Goal: Information Seeking & Learning: Learn about a topic

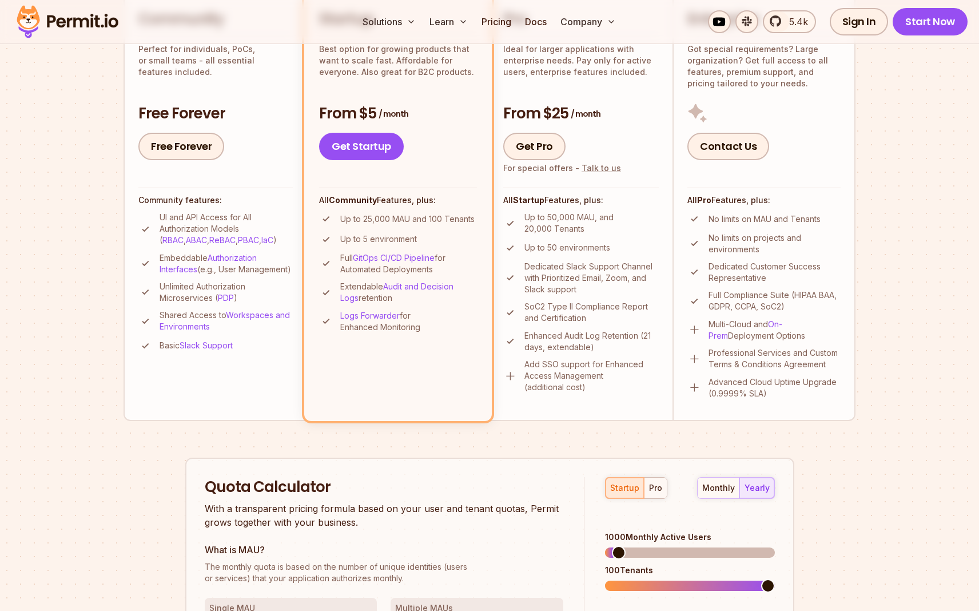
scroll to position [510, 0]
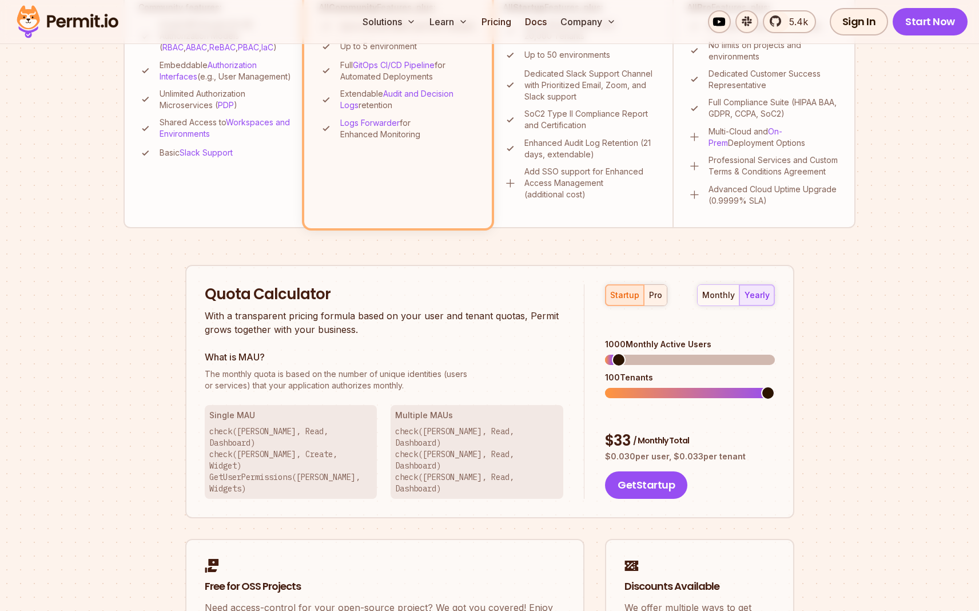
click at [651, 295] on div "pro" at bounding box center [655, 294] width 13 height 11
click at [729, 300] on div "monthly" at bounding box center [718, 294] width 33 height 11
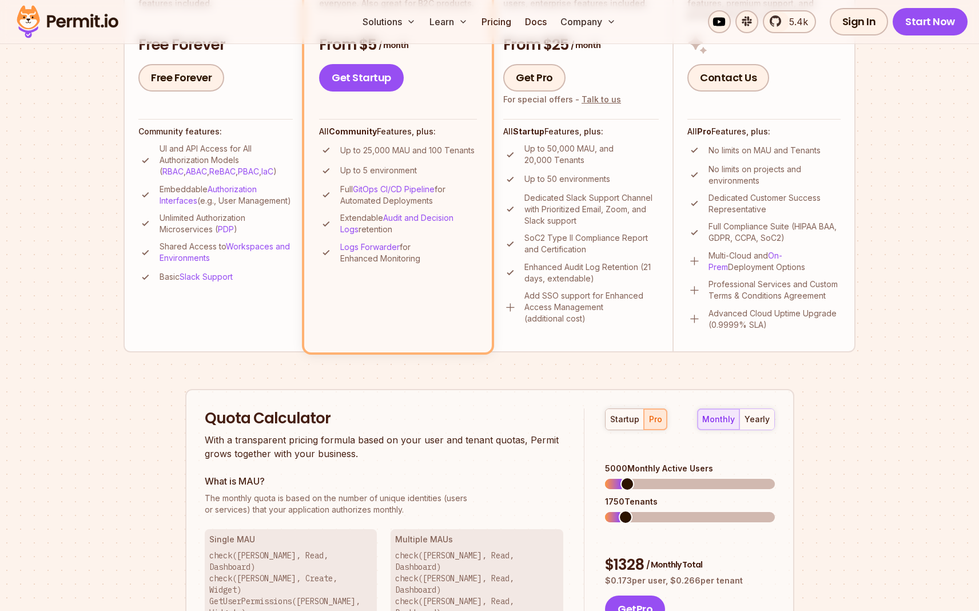
scroll to position [385, 0]
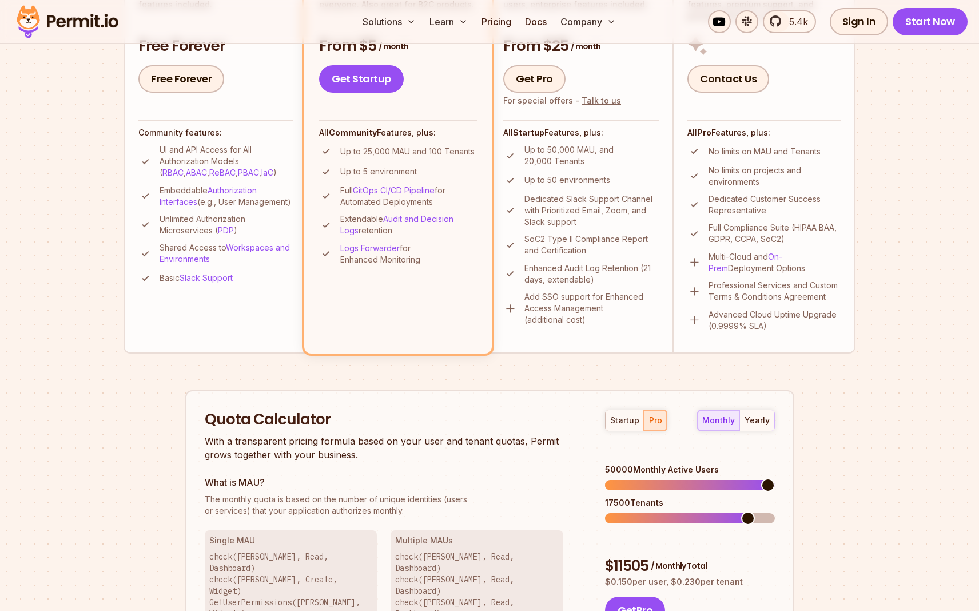
click at [775, 481] on span at bounding box center [768, 485] width 14 height 14
click at [775, 511] on span at bounding box center [768, 518] width 14 height 14
drag, startPoint x: 617, startPoint y: 451, endPoint x: 605, endPoint y: 451, distance: 11.4
click at [605, 451] on div "startup pro monthly yearly 50000 Monthly Active Users 20000 Tenants $ 12080 / M…" at bounding box center [680, 517] width 190 height 215
click at [624, 407] on div "Quota Calculator With a transparent pricing formula based on your user and tena…" at bounding box center [489, 517] width 609 height 254
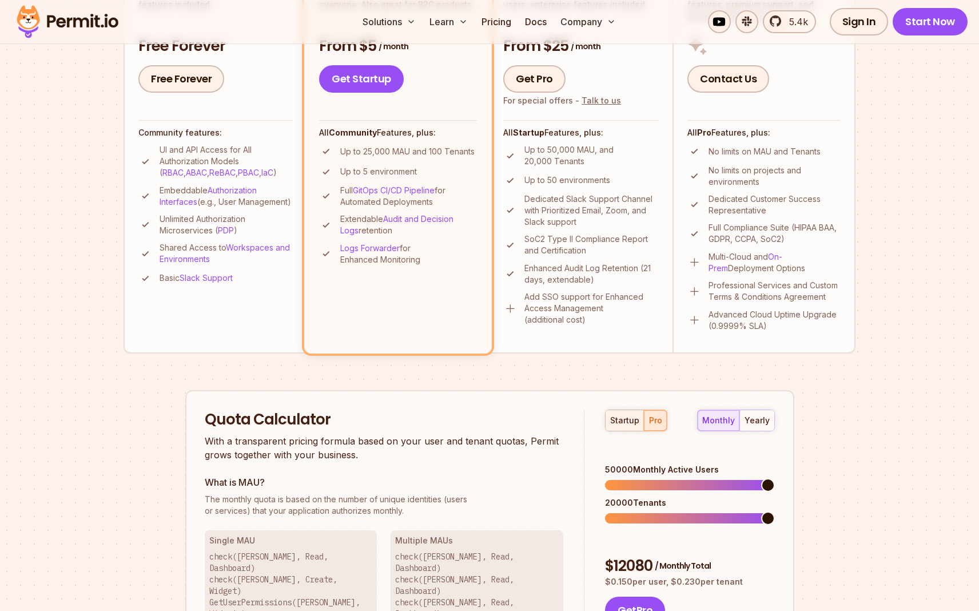
click at [624, 416] on div "startup" at bounding box center [624, 420] width 29 height 11
click at [647, 418] on button "pro" at bounding box center [655, 420] width 23 height 21
click at [624, 418] on div "startup" at bounding box center [624, 420] width 29 height 11
click at [660, 423] on div "pro" at bounding box center [655, 420] width 13 height 11
click at [688, 478] on span at bounding box center [681, 485] width 14 height 14
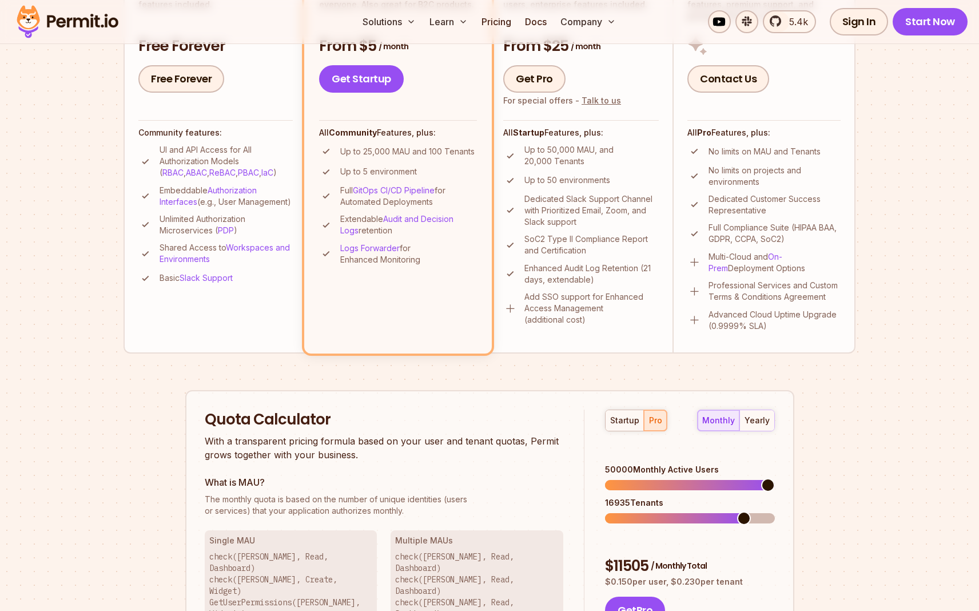
click at [751, 511] on span at bounding box center [744, 518] width 14 height 14
click at [605, 511] on span at bounding box center [612, 518] width 14 height 14
click at [775, 511] on span at bounding box center [768, 518] width 14 height 14
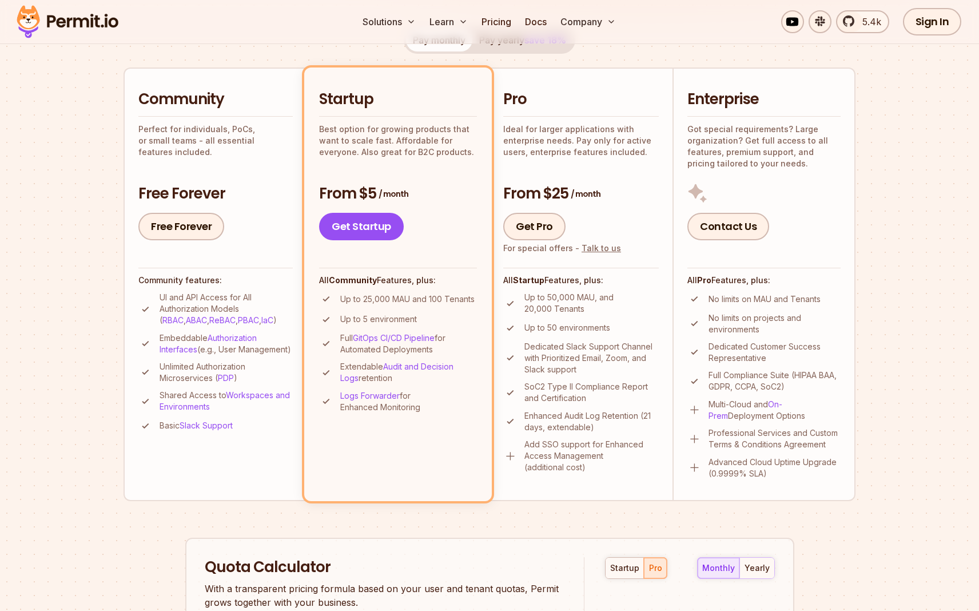
scroll to position [0, 0]
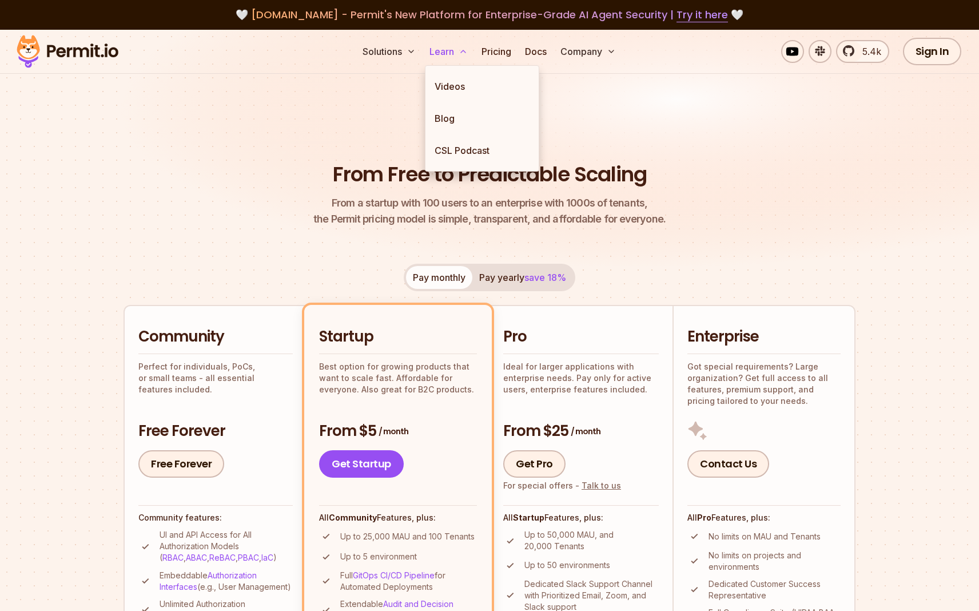
click at [456, 58] on button "Learn" at bounding box center [448, 51] width 47 height 23
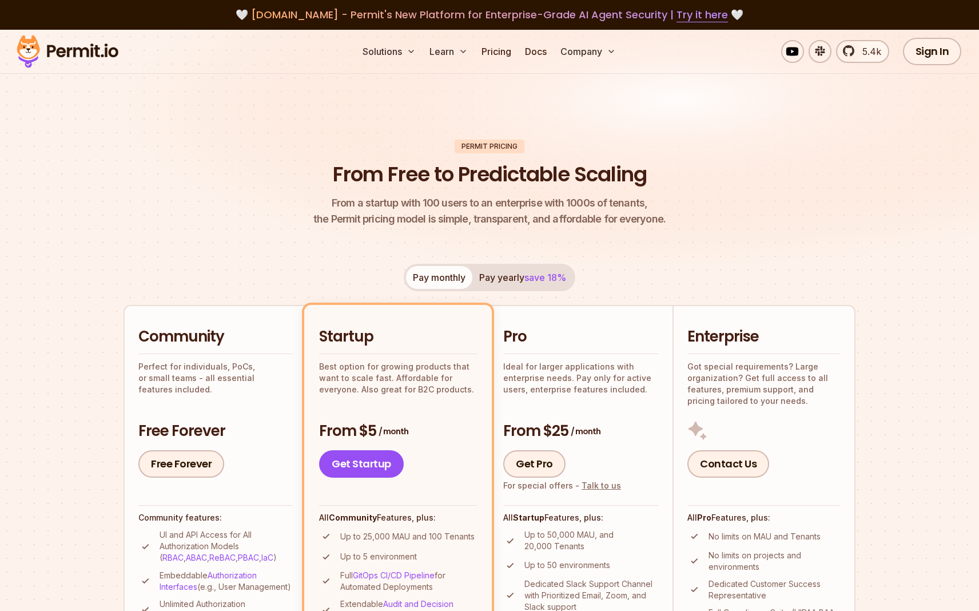
click at [521, 50] on ul "Solutions Learn Pricing Docs Company" at bounding box center [489, 51] width 263 height 23
click at [533, 52] on link "Docs" at bounding box center [536, 51] width 31 height 23
